Goal: Task Accomplishment & Management: Use online tool/utility

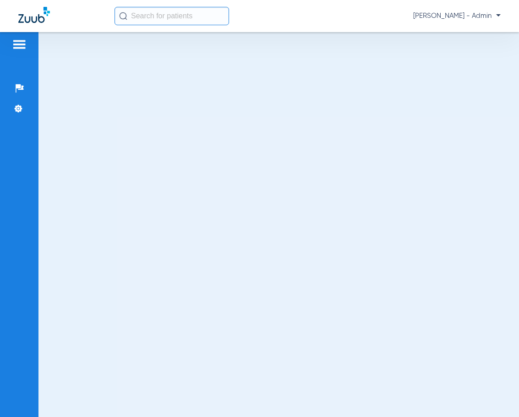
click at [194, 329] on div at bounding box center [279, 224] width 481 height 385
click at [229, 9] on div "[PERSON_NAME] - Admin" at bounding box center [308, 16] width 386 height 18
click at [203, 23] on input "text" at bounding box center [172, 16] width 115 height 18
click at [16, 42] on img at bounding box center [19, 44] width 15 height 11
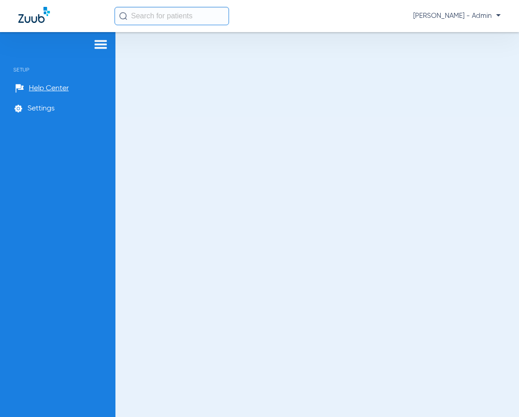
click at [16, 42] on div at bounding box center [58, 46] width 102 height 14
click at [441, 21] on div "[PERSON_NAME] - Admin" at bounding box center [308, 16] width 386 height 18
click at [496, 18] on span "[PERSON_NAME] - Admin" at bounding box center [458, 15] width 88 height 9
click at [446, 51] on span "Log out" at bounding box center [466, 51] width 51 height 6
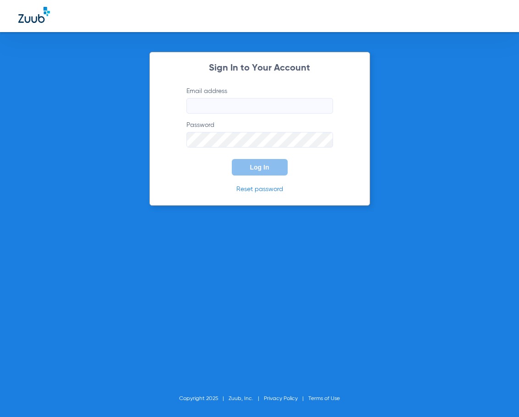
type input "[EMAIL_ADDRESS][DOMAIN_NAME]"
click at [267, 167] on span "Log In" at bounding box center [259, 167] width 19 height 7
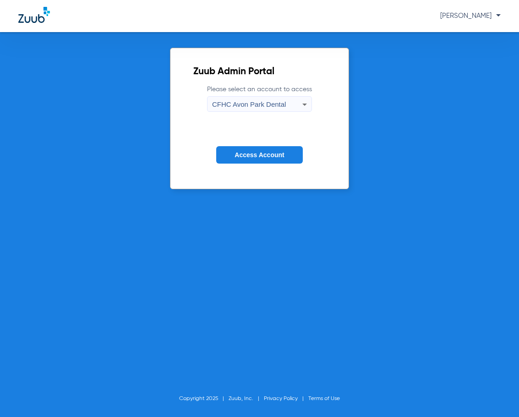
click at [262, 108] on div "CFHC Avon Park Dental" at bounding box center [257, 105] width 90 height 16
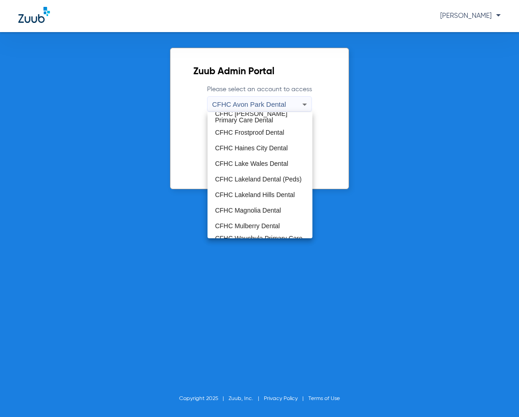
scroll to position [61, 0]
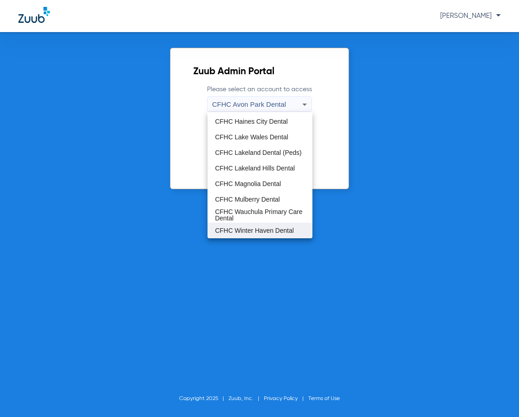
click at [258, 227] on span "CFHC Winter Haven Dental" at bounding box center [254, 230] width 79 height 6
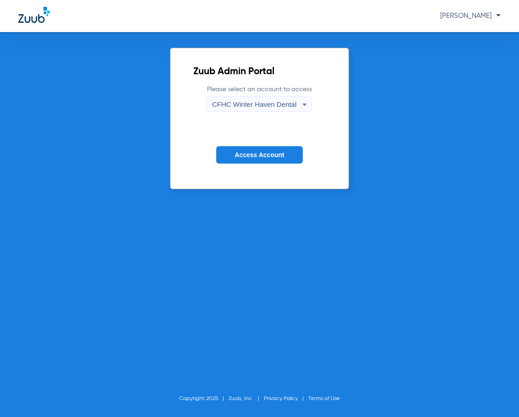
drag, startPoint x: 236, startPoint y: 162, endPoint x: 232, endPoint y: 154, distance: 8.9
click at [233, 158] on button "Access Account" at bounding box center [259, 155] width 86 height 18
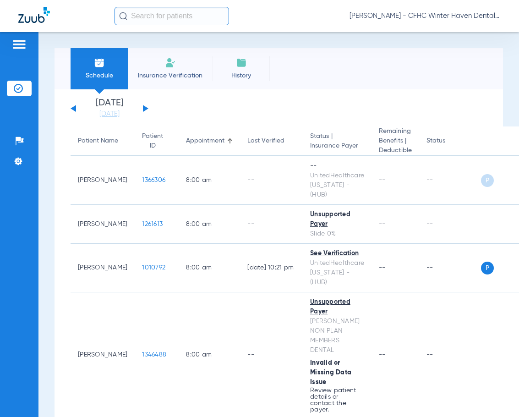
click at [183, 77] on span "Insurance Verification" at bounding box center [170, 75] width 71 height 9
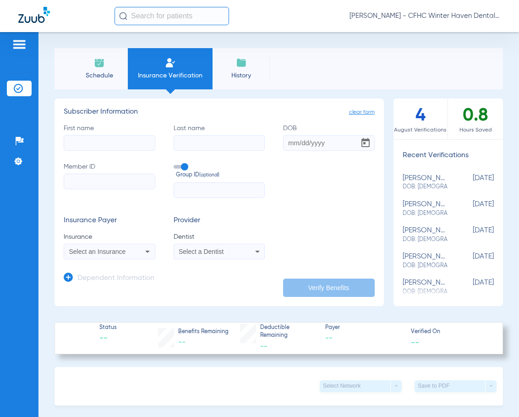
click at [102, 144] on input "First name" at bounding box center [110, 143] width 92 height 16
click at [89, 186] on input "Member ID" at bounding box center [110, 182] width 92 height 16
paste input "129955091"
type input "129955091"
click at [125, 138] on input "First name Required" at bounding box center [110, 143] width 92 height 16
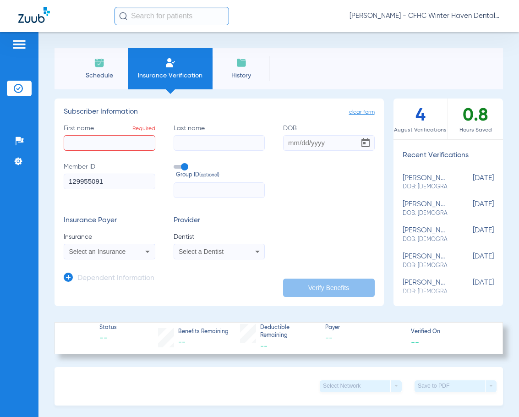
drag, startPoint x: 112, startPoint y: 183, endPoint x: -31, endPoint y: 181, distance: 143.5
click at [0, 181] on html "Janet Rosario - CFHC Winter Haven Dental Patients Insurance Verification Setup …" at bounding box center [259, 208] width 519 height 417
click at [105, 182] on input "Member ID Required" at bounding box center [110, 182] width 92 height 16
type input "8"
click at [448, 178] on span "Aug 13, 2025" at bounding box center [471, 182] width 46 height 17
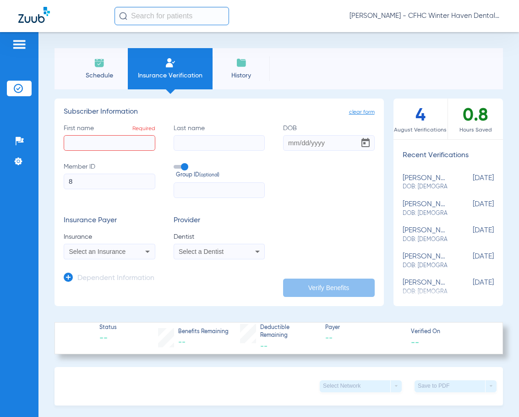
type input "GREGORY"
type input "PHILPOT"
type input "02/02/1965"
type input "016230135"
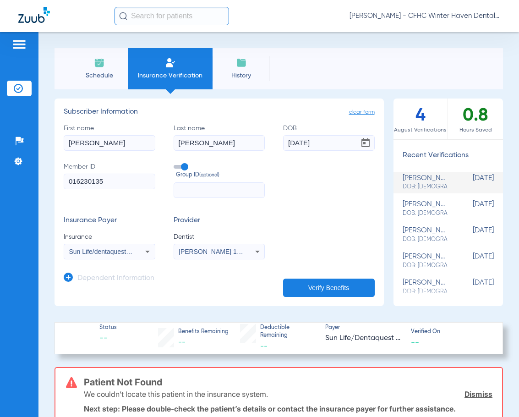
click at [287, 286] on button "Verify Benefits" at bounding box center [329, 288] width 92 height 18
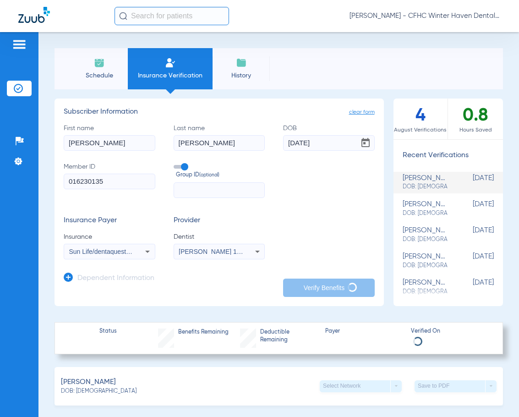
click at [112, 251] on span "Sun Life/dentaquest - Ai" at bounding box center [103, 251] width 68 height 7
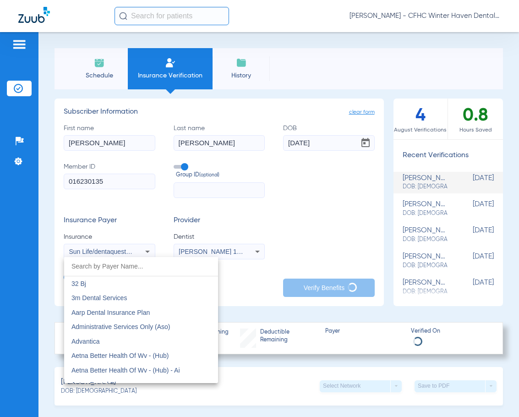
scroll to position [4991, 0]
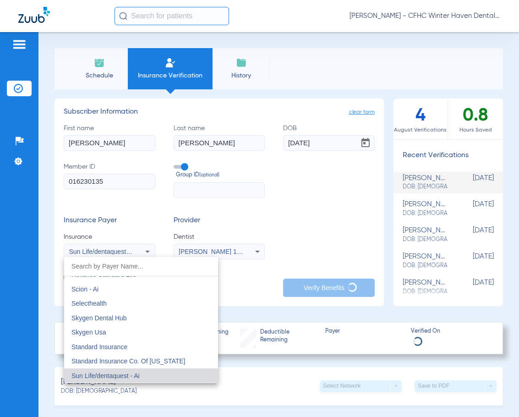
click at [284, 318] on div at bounding box center [259, 208] width 519 height 417
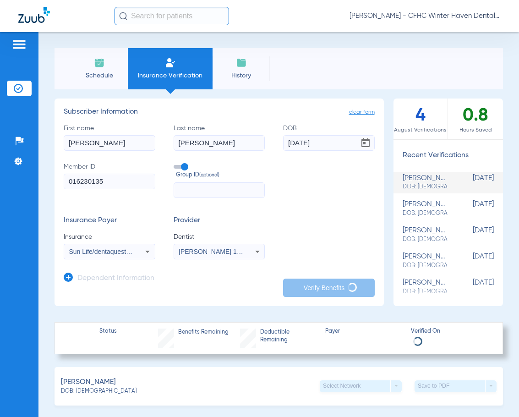
drag, startPoint x: 149, startPoint y: 326, endPoint x: 163, endPoint y: 314, distance: 18.8
click at [154, 324] on div "Status Benefits Remaining Deductible Remaining Payer Verified On" at bounding box center [279, 338] width 449 height 32
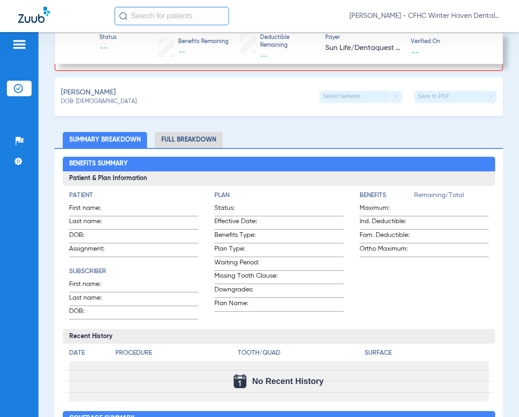
scroll to position [458, 0]
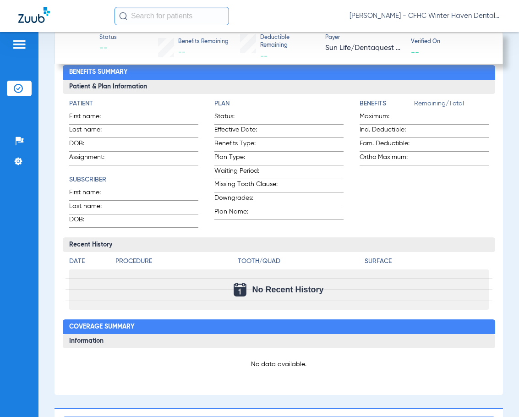
click at [240, 360] on p "No data available." at bounding box center [279, 364] width 420 height 9
click at [235, 362] on p "No data available." at bounding box center [279, 364] width 420 height 9
